Goal: Task Accomplishment & Management: Manage account settings

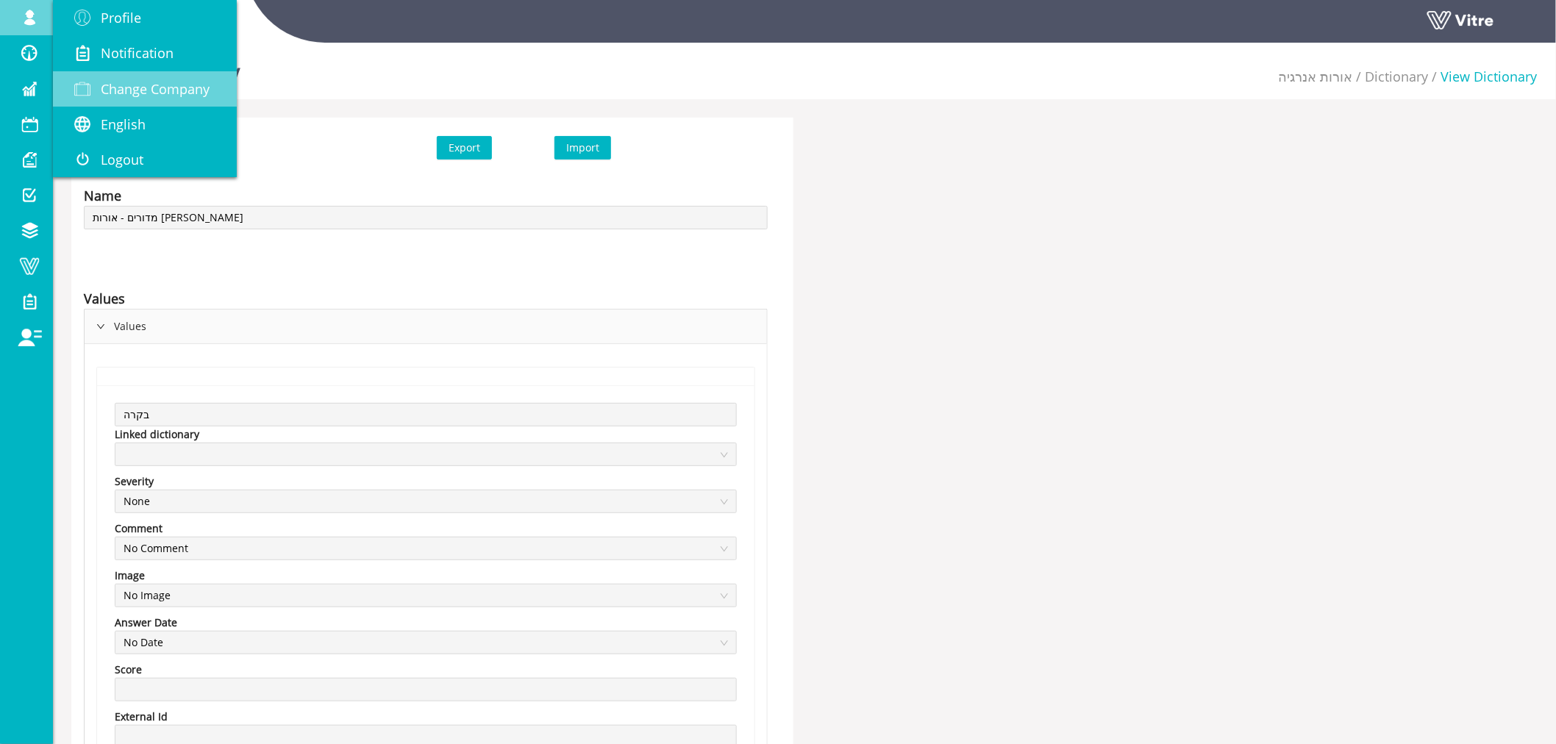
click at [132, 86] on span "Change Company" at bounding box center [155, 89] width 109 height 18
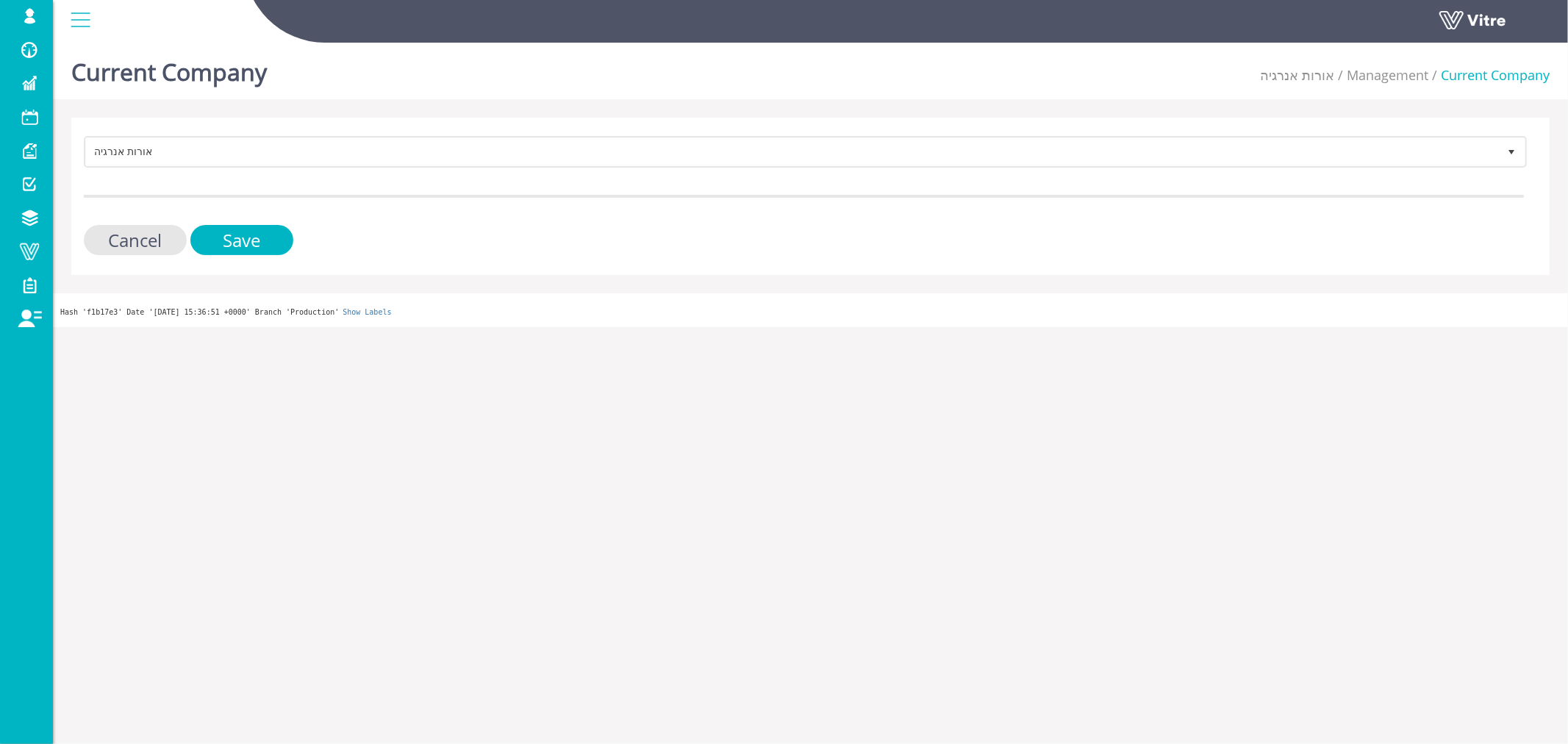
click at [288, 327] on html "Harel.Smadar Profile Notification Change Company עברית English Español Français…" at bounding box center [784, 163] width 1568 height 327
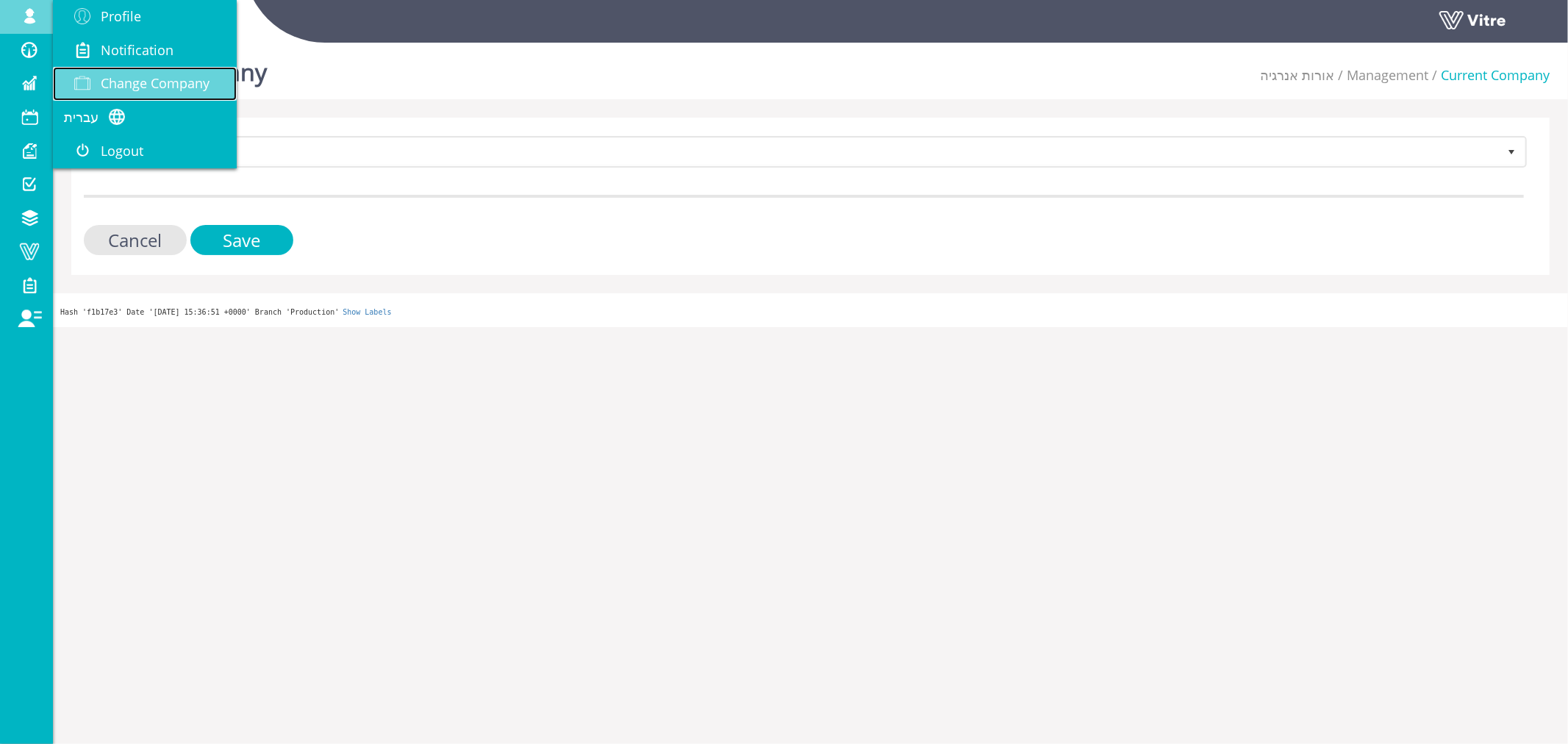
click at [115, 76] on span "Change Company" at bounding box center [155, 83] width 109 height 18
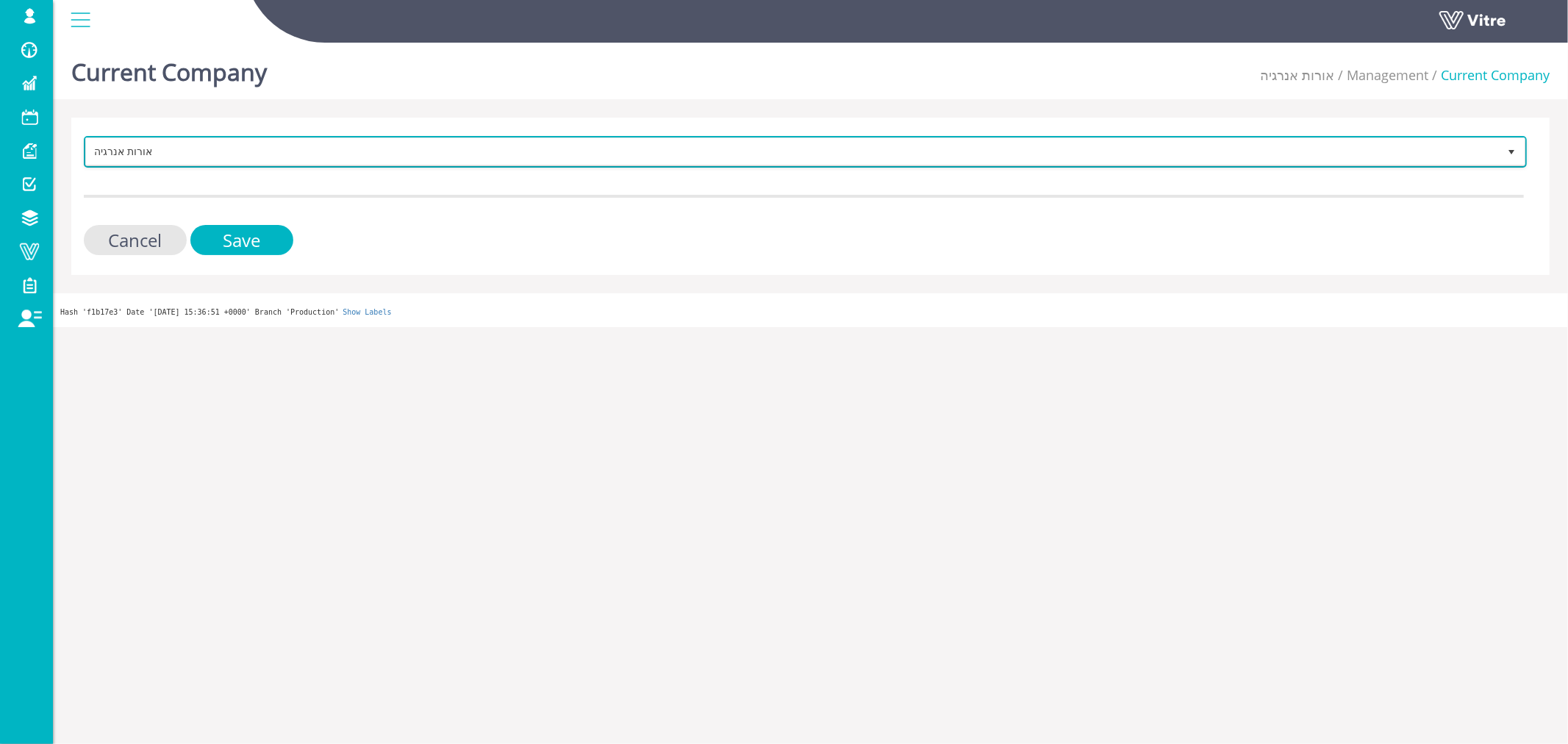
click at [265, 146] on span "אורות אנרגיה" at bounding box center [792, 151] width 1412 height 26
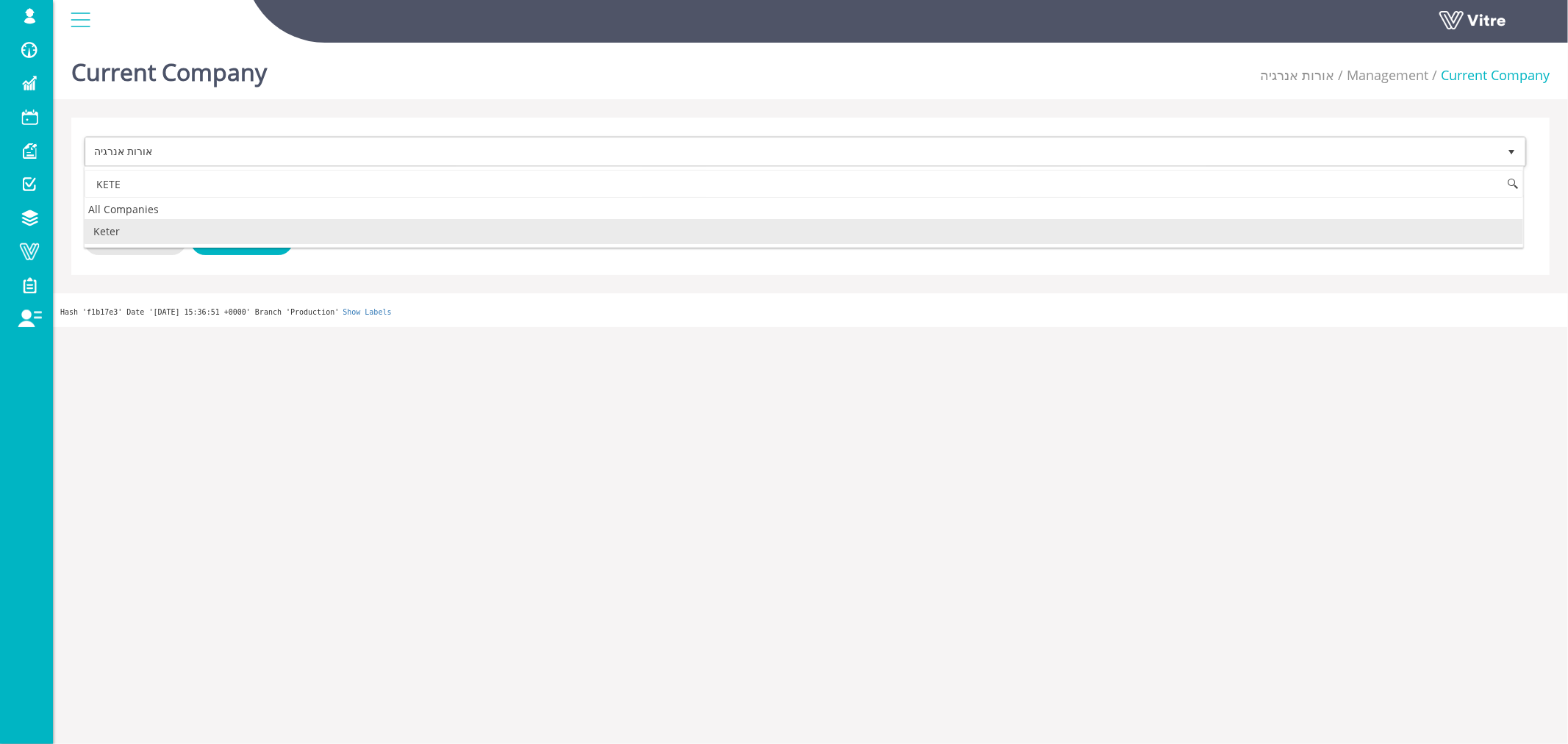
click at [218, 243] on li "Keter" at bounding box center [804, 231] width 1439 height 25
type input "KETE"
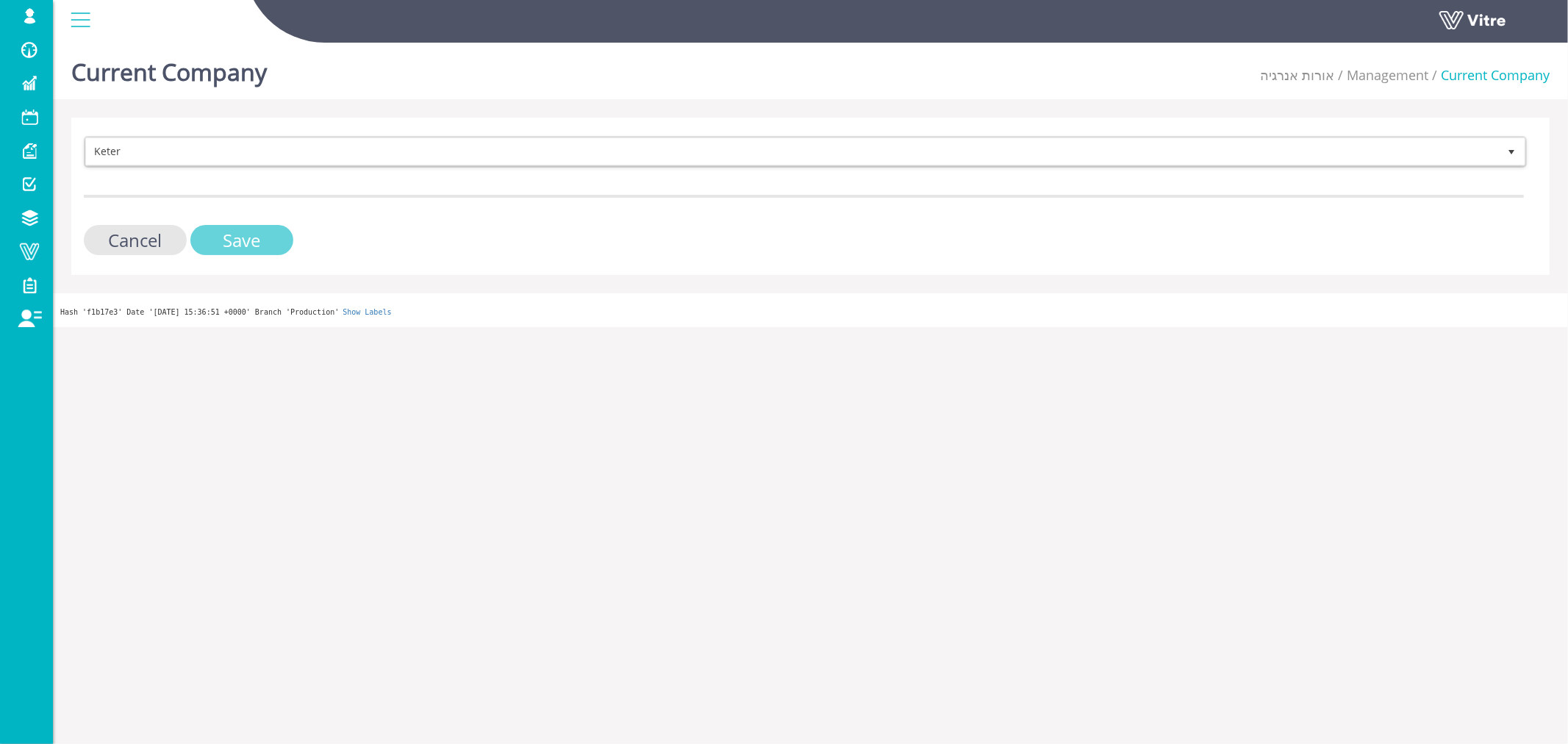
click at [232, 234] on input "Save" at bounding box center [241, 240] width 103 height 30
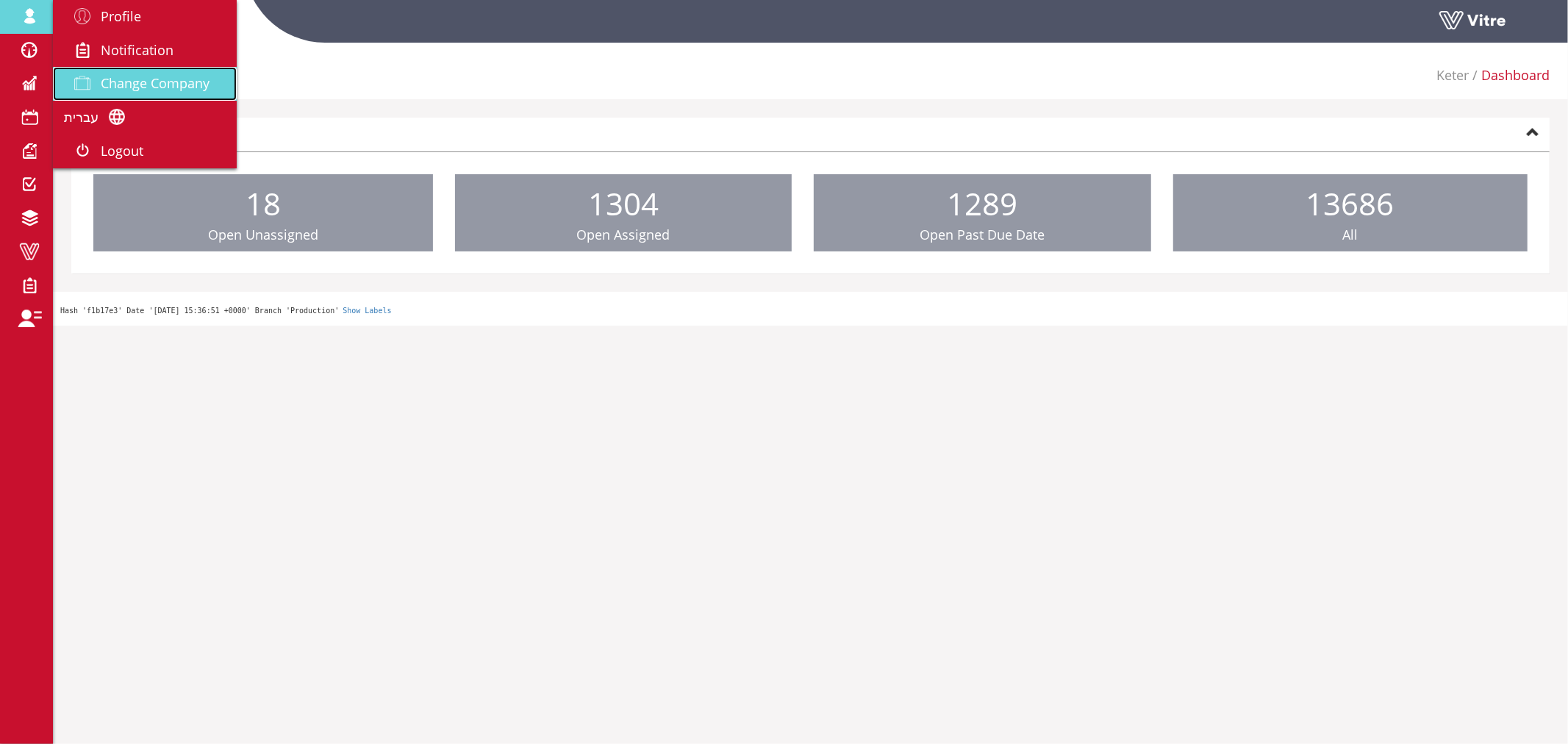
click at [109, 82] on span "Change Company" at bounding box center [155, 83] width 109 height 18
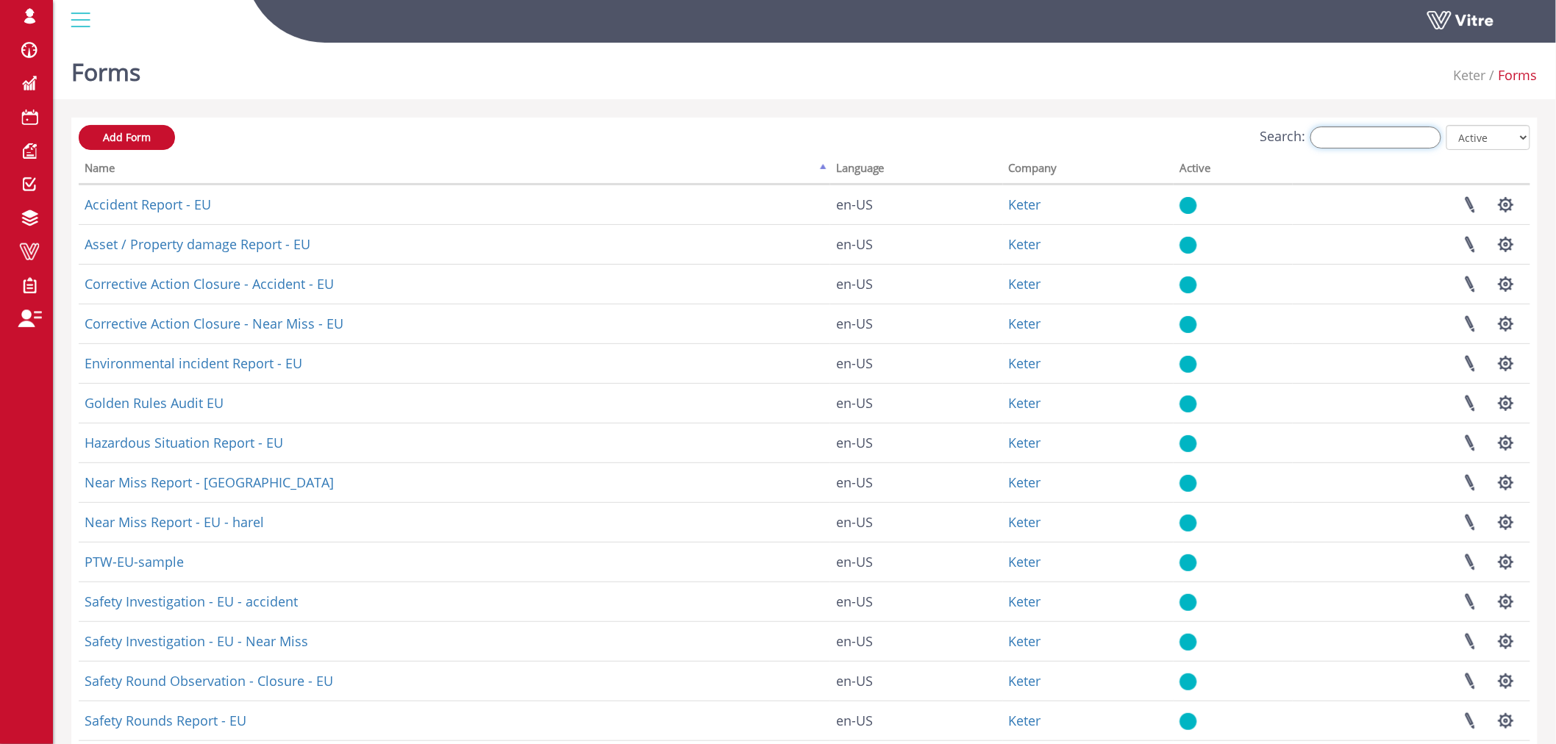
click at [1342, 138] on input "Search:" at bounding box center [1375, 137] width 131 height 22
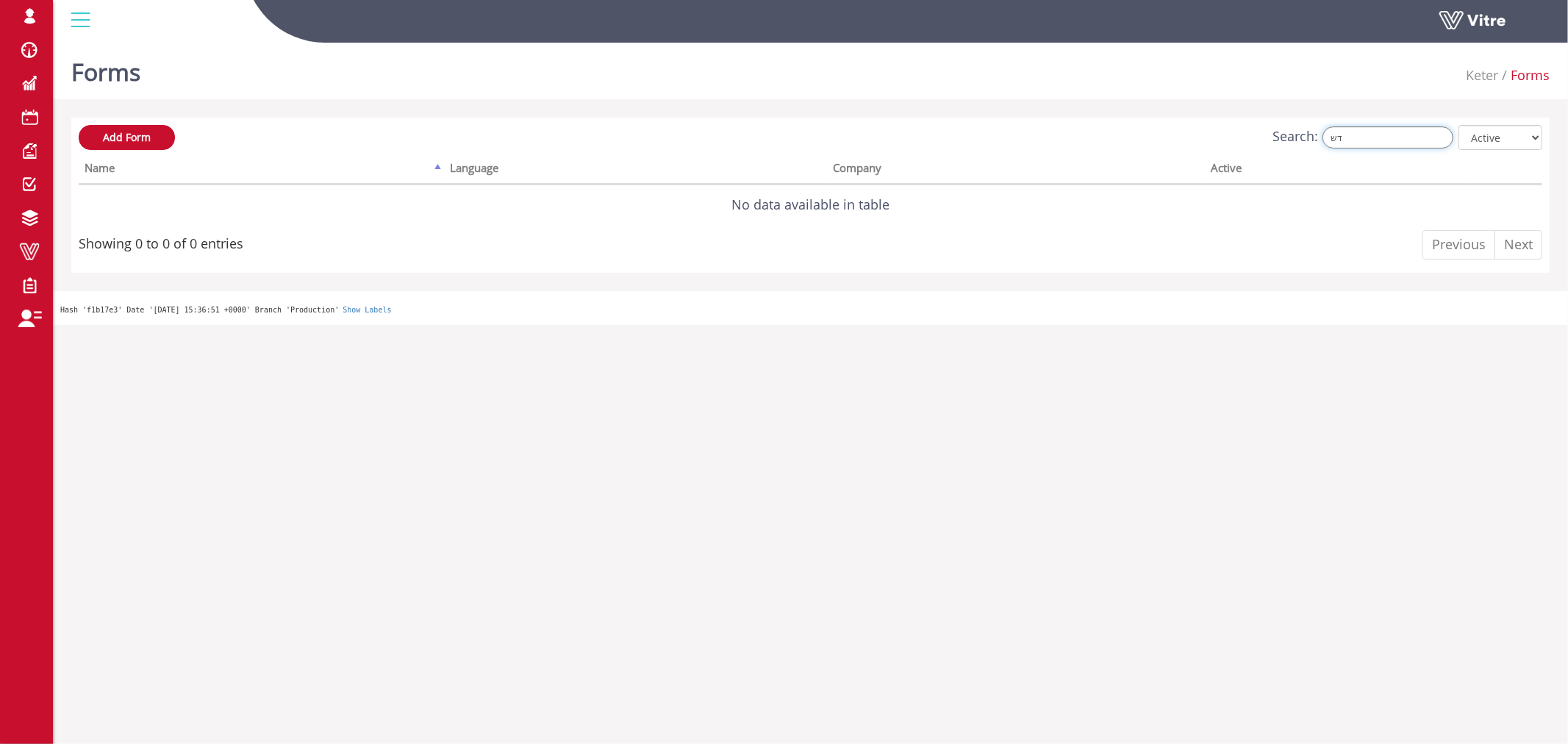
type input "ד"
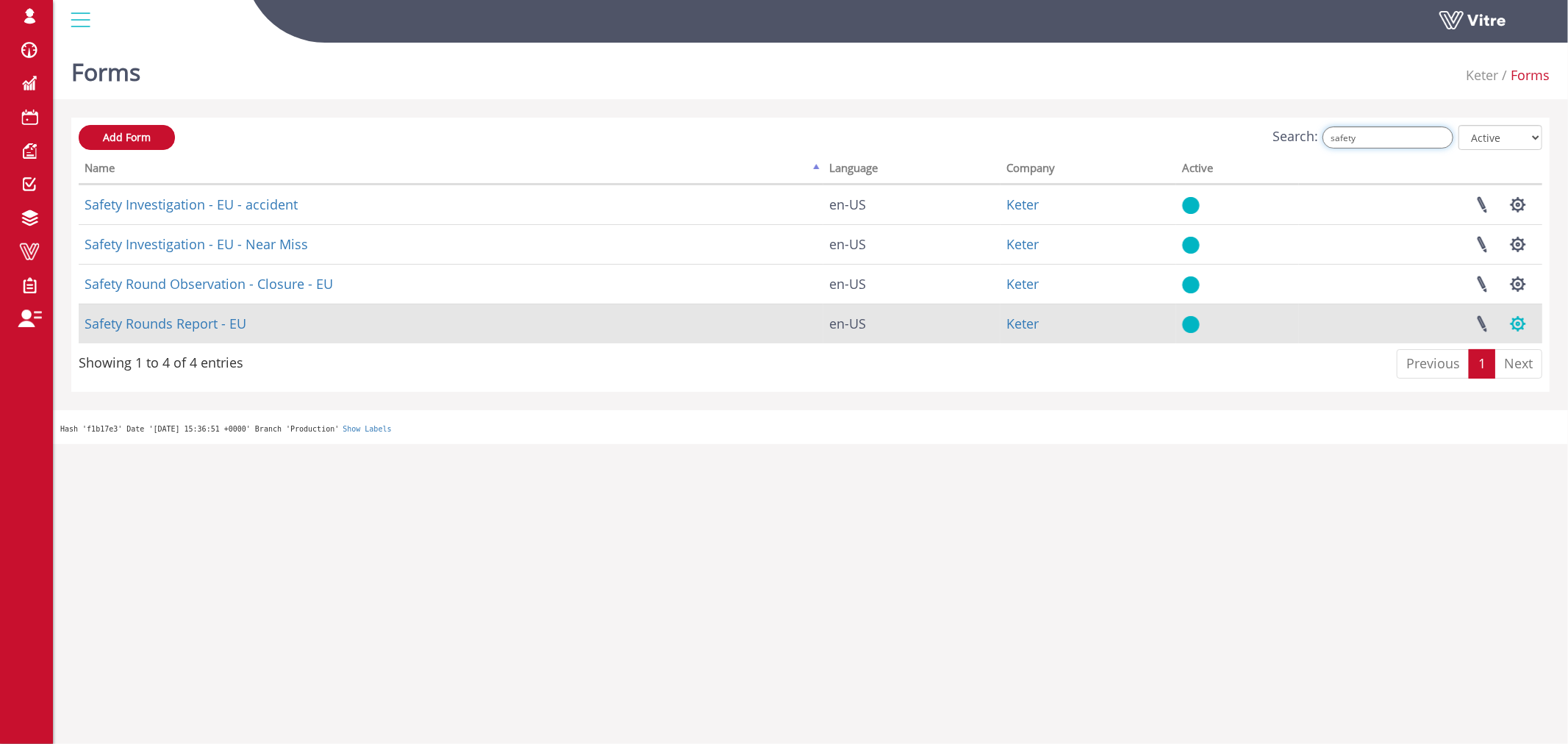
type input "safety"
click at [1519, 325] on button "button" at bounding box center [1518, 323] width 37 height 39
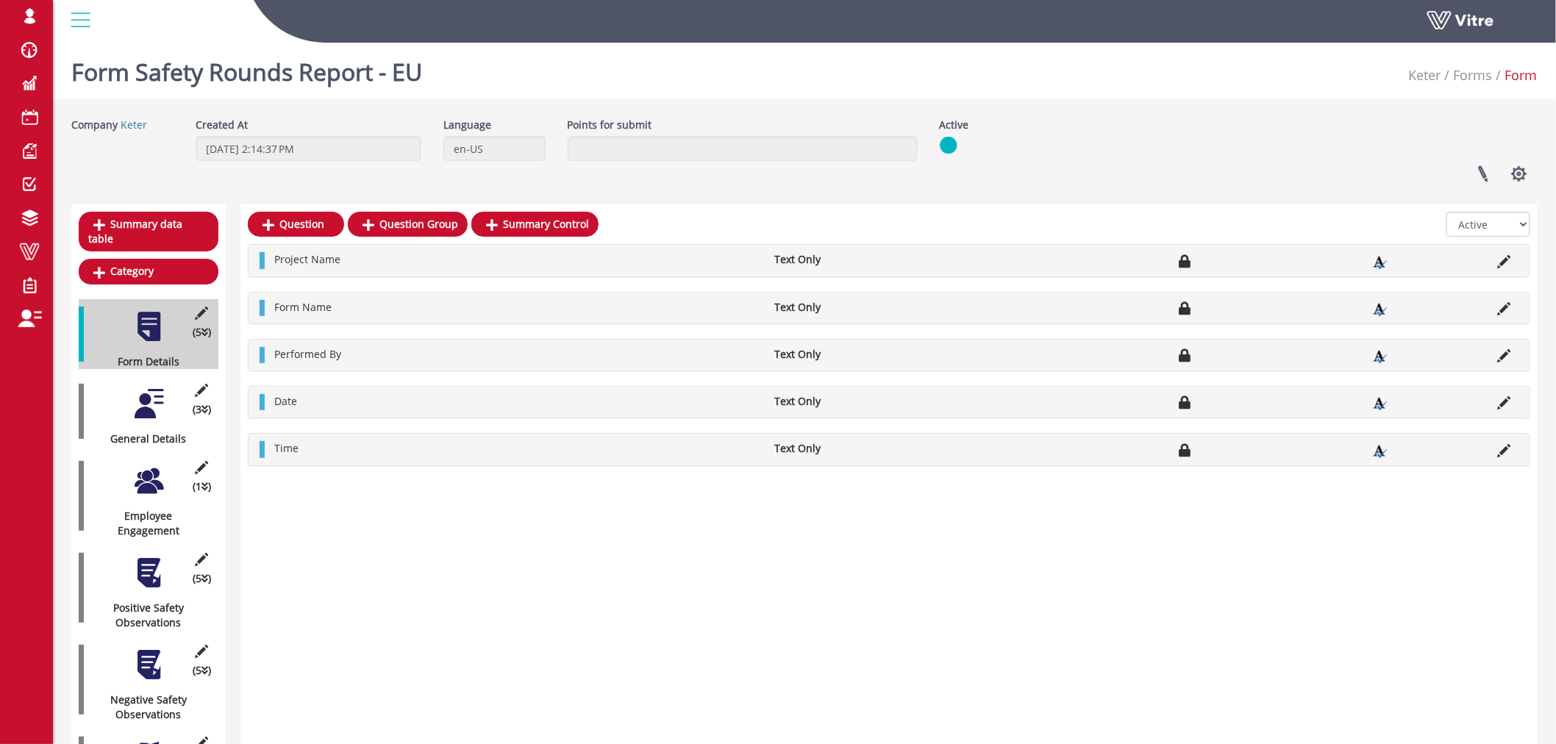
click at [138, 396] on div at bounding box center [148, 403] width 33 height 33
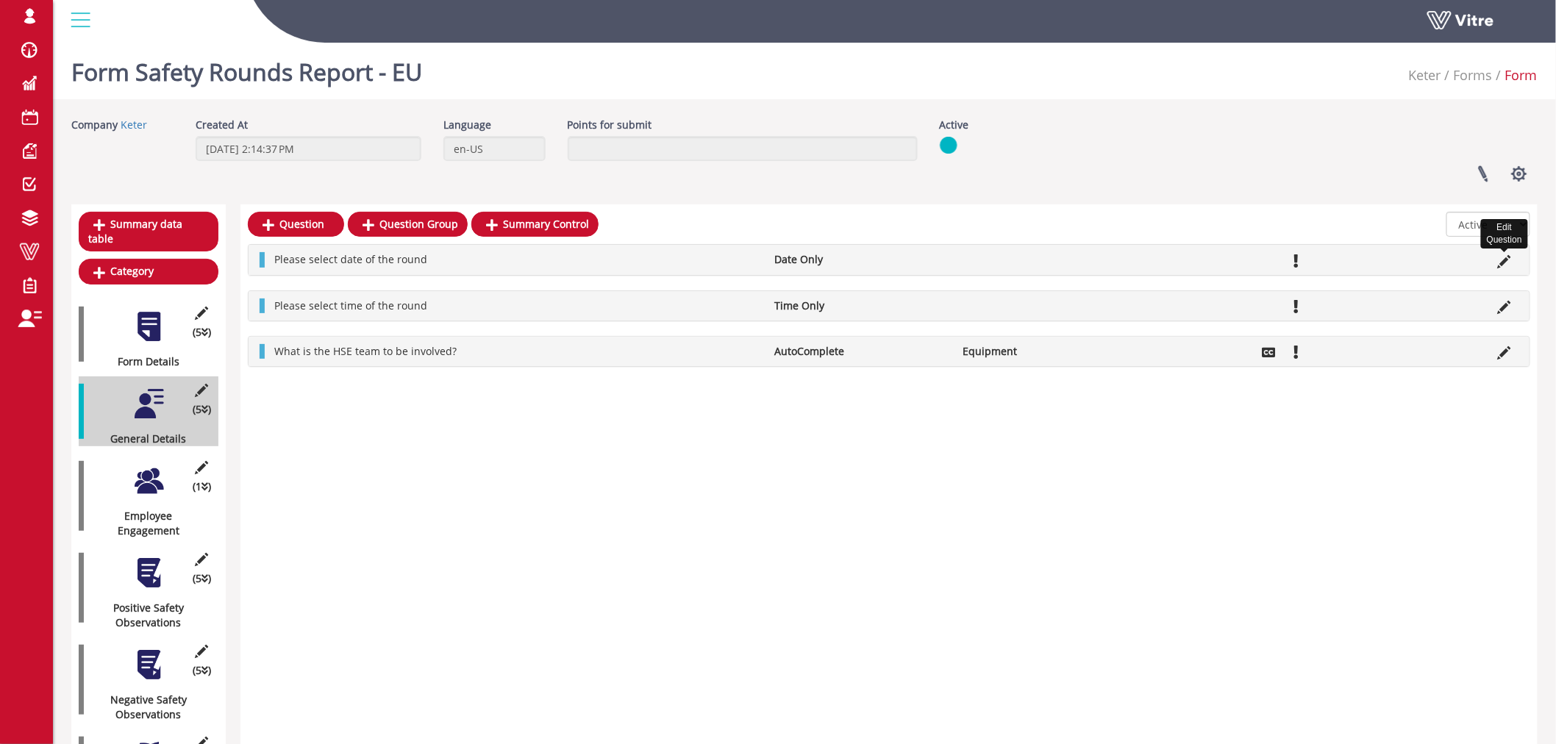
click at [1504, 260] on icon at bounding box center [1503, 261] width 13 height 13
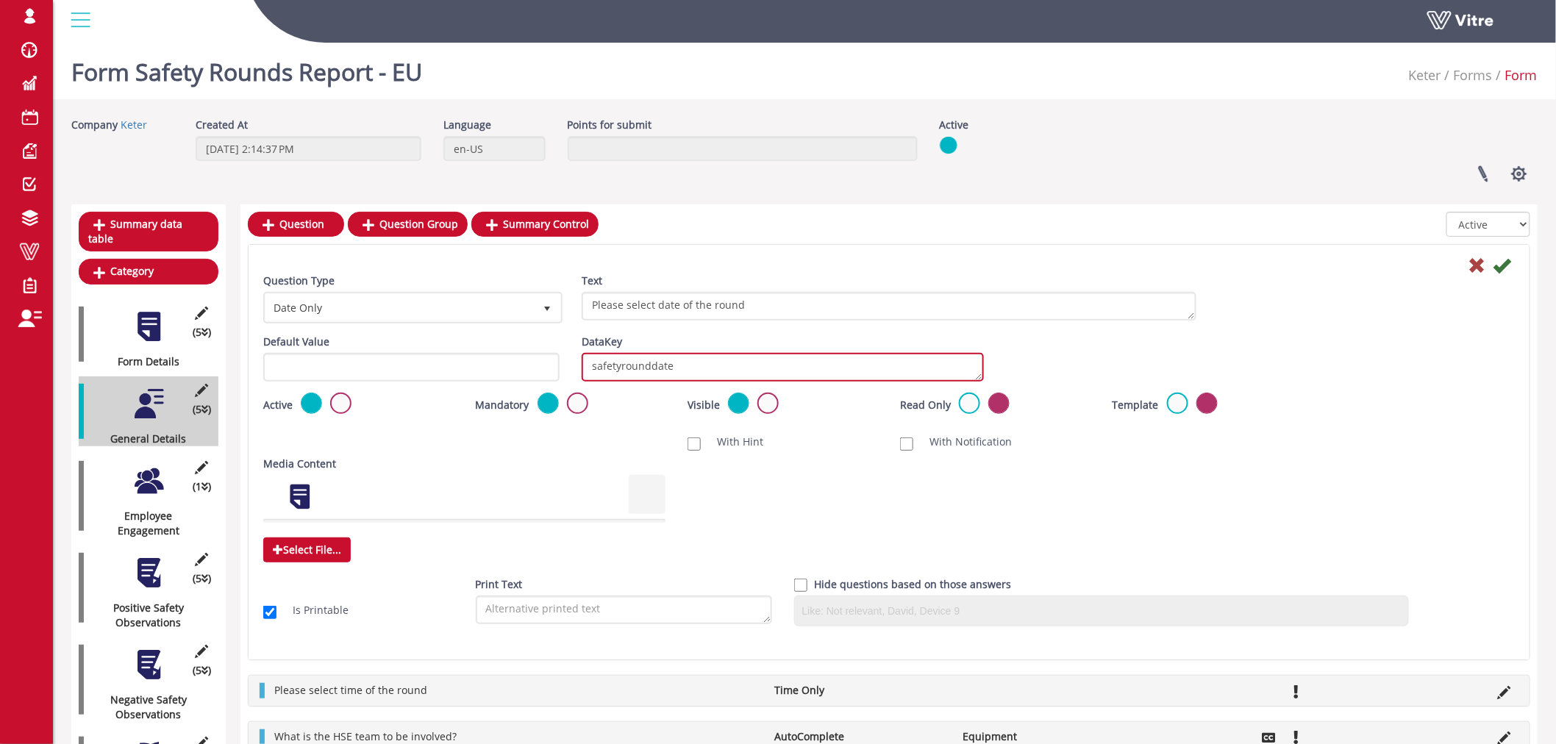
click at [700, 365] on textarea "safetyrounddate" at bounding box center [782, 367] width 402 height 29
click at [700, 363] on textarea "safetyrounddate" at bounding box center [782, 367] width 402 height 29
click at [1475, 262] on icon at bounding box center [1477, 266] width 18 height 18
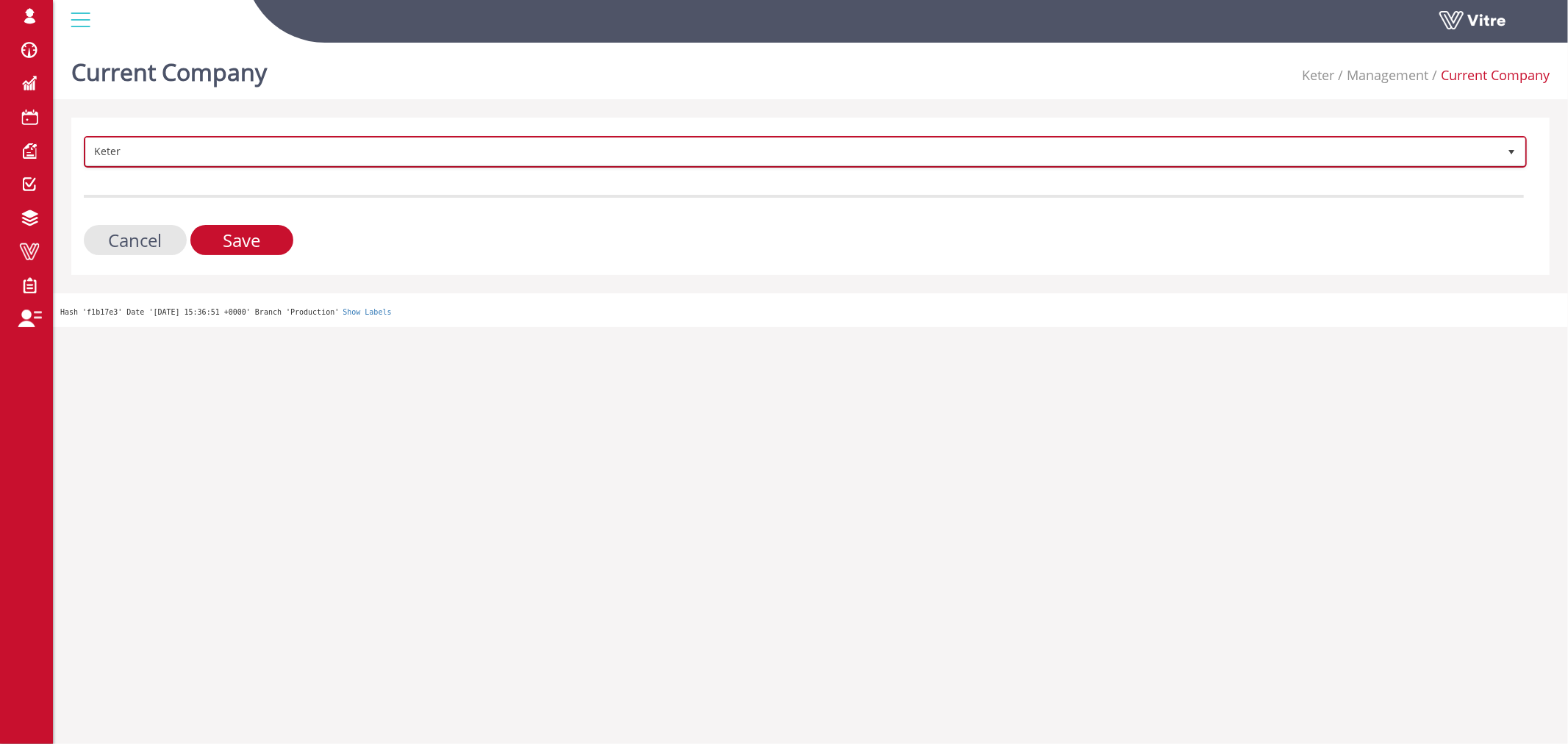
click at [273, 148] on span "Keter" at bounding box center [792, 151] width 1412 height 26
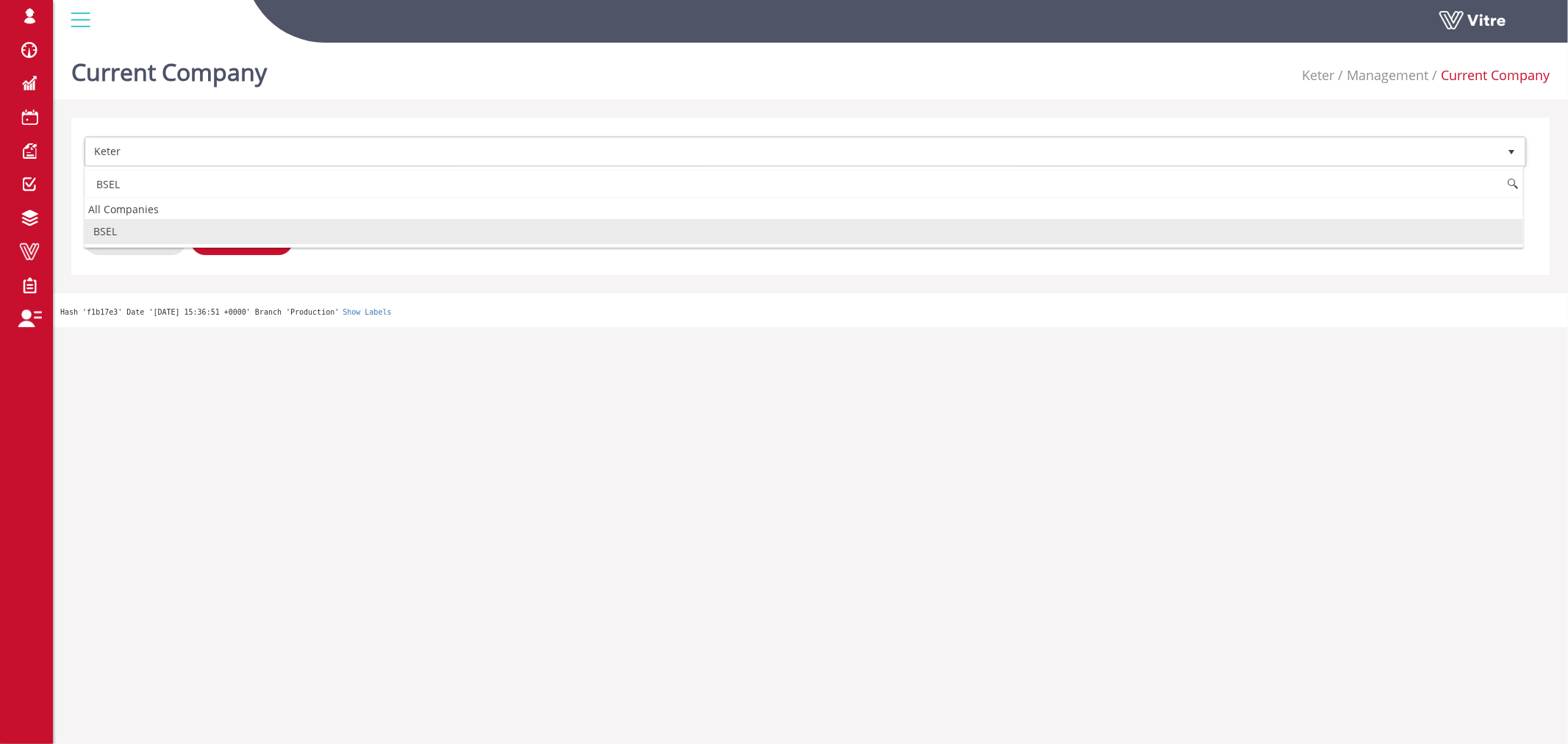
click at [155, 232] on li "BSEL" at bounding box center [804, 231] width 1439 height 25
type input "BSEL"
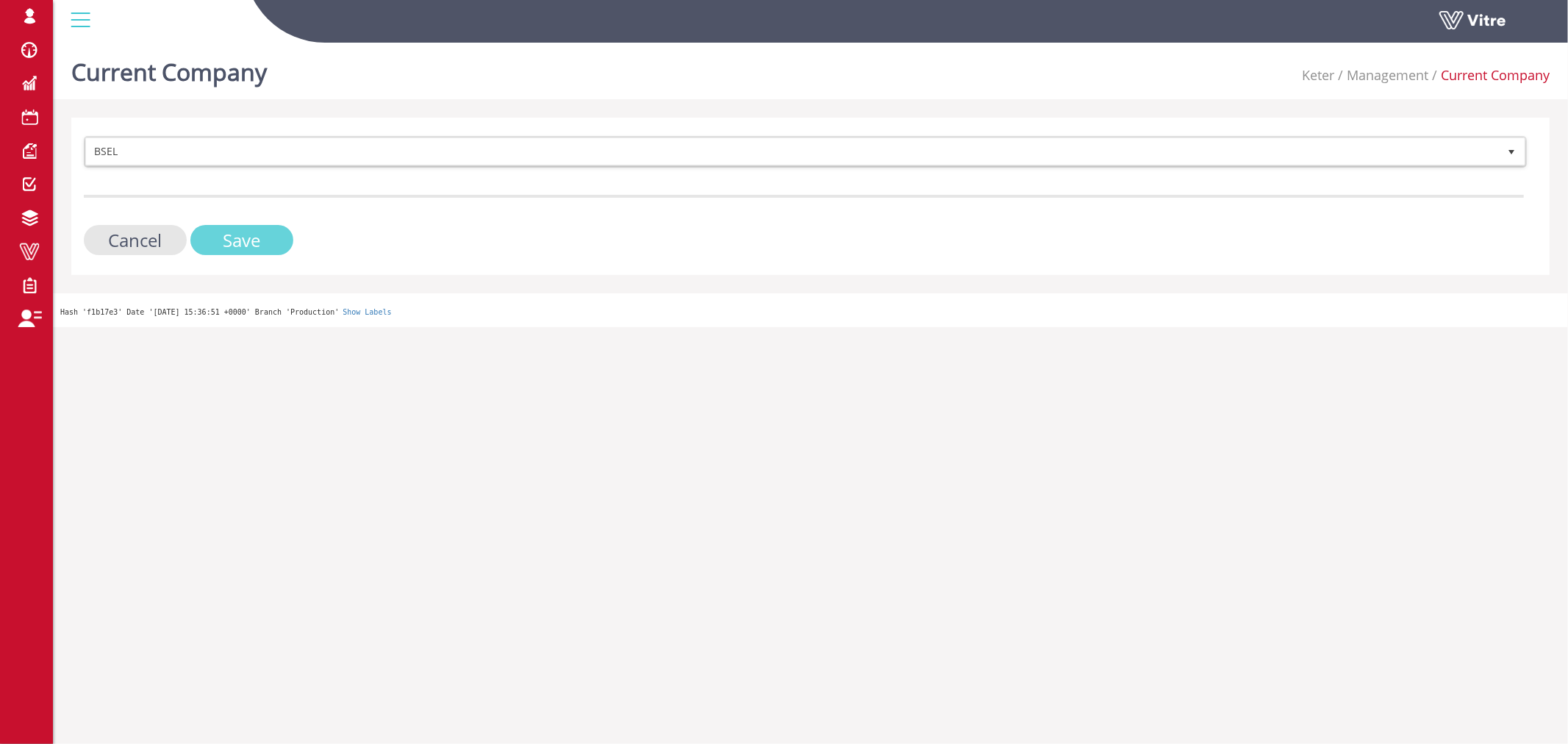
click at [212, 234] on input "Save" at bounding box center [241, 240] width 103 height 30
